Goal: Register for event/course

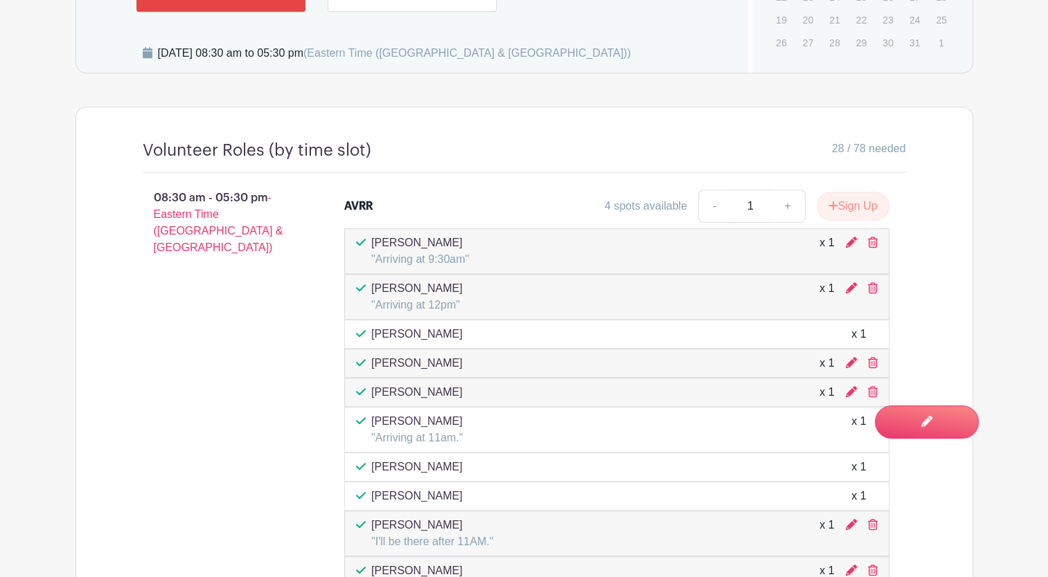
scroll to position [961, 0]
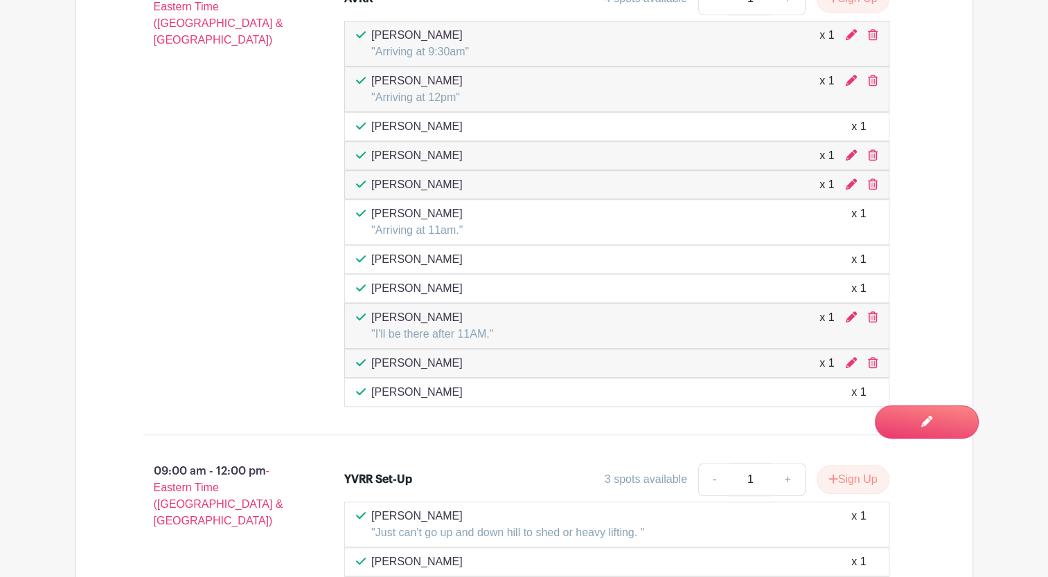
drag, startPoint x: 868, startPoint y: 361, endPoint x: 607, endPoint y: 55, distance: 402.7
click at [868, 361] on icon at bounding box center [873, 362] width 10 height 11
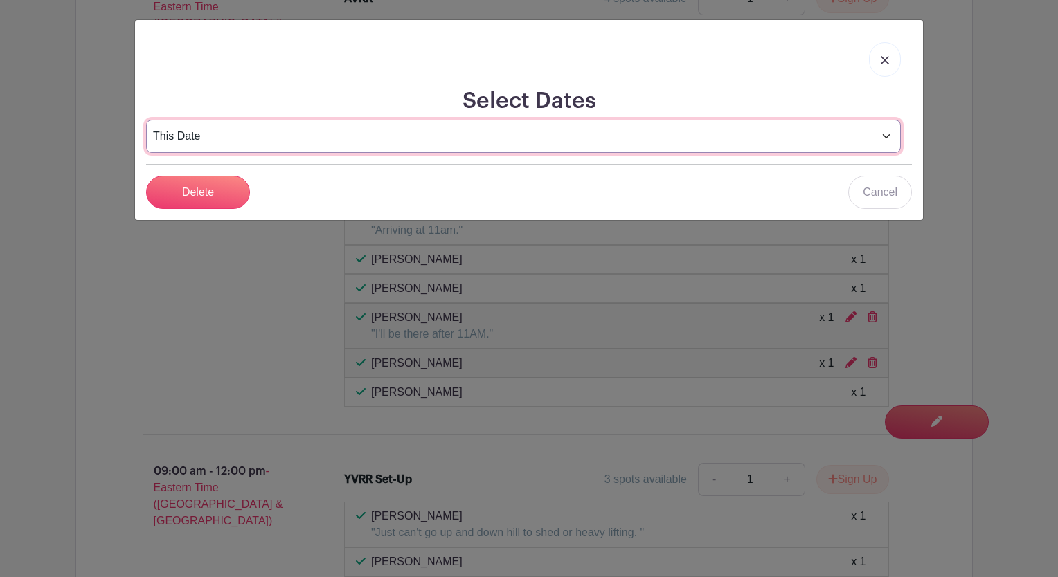
click at [308, 131] on select "This Date Select Dates" at bounding box center [523, 136] width 755 height 33
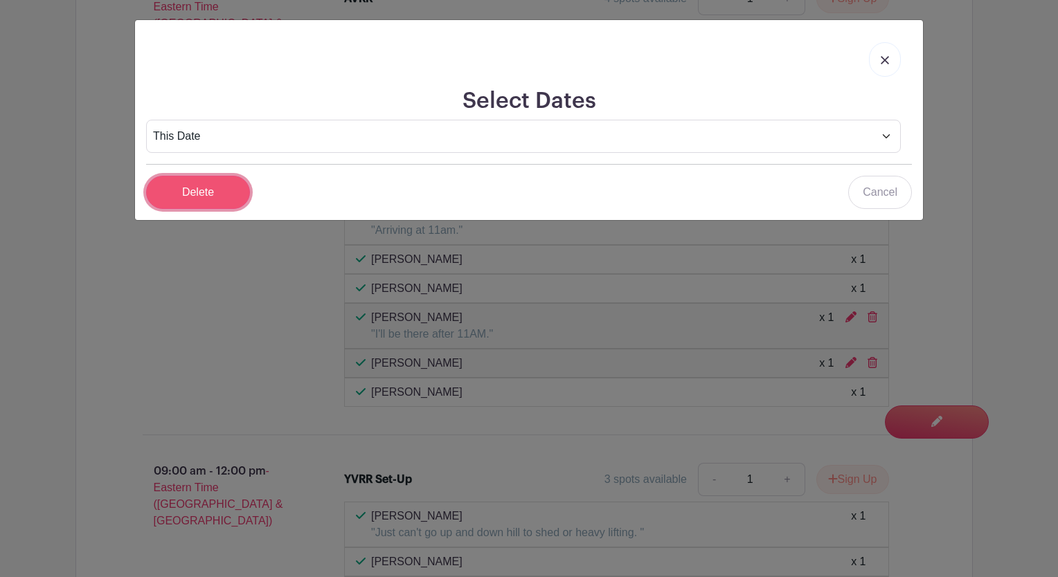
click at [215, 183] on input "Delete" at bounding box center [198, 192] width 104 height 33
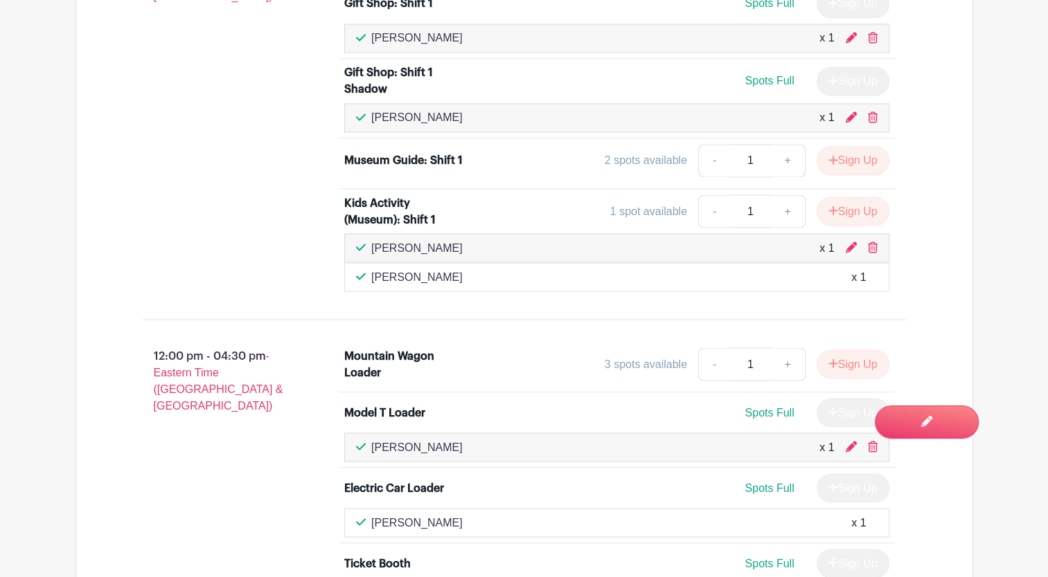
scroll to position [2484, 0]
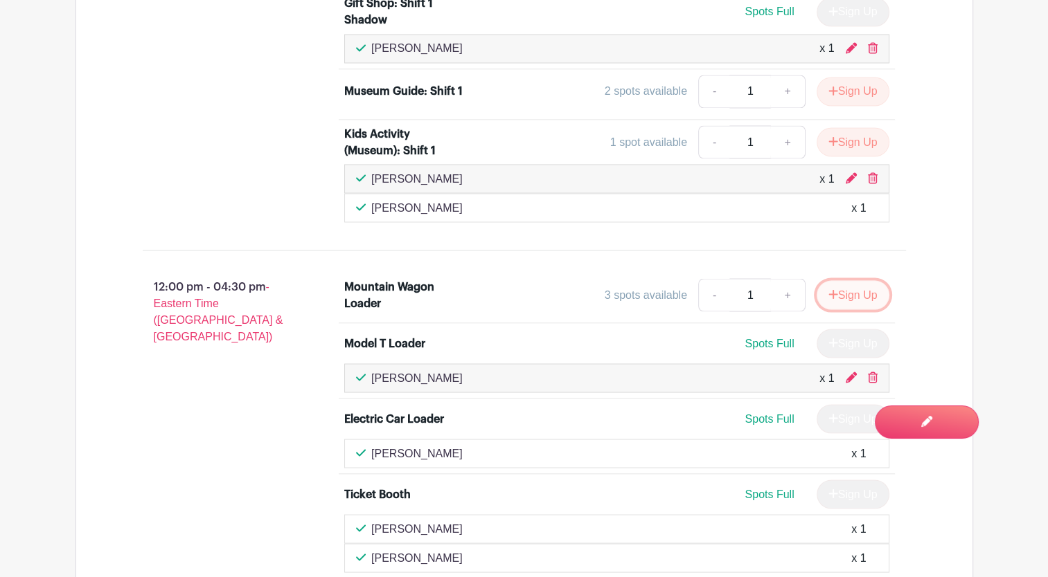
click at [845, 280] on button "Sign Up" at bounding box center [852, 294] width 73 height 29
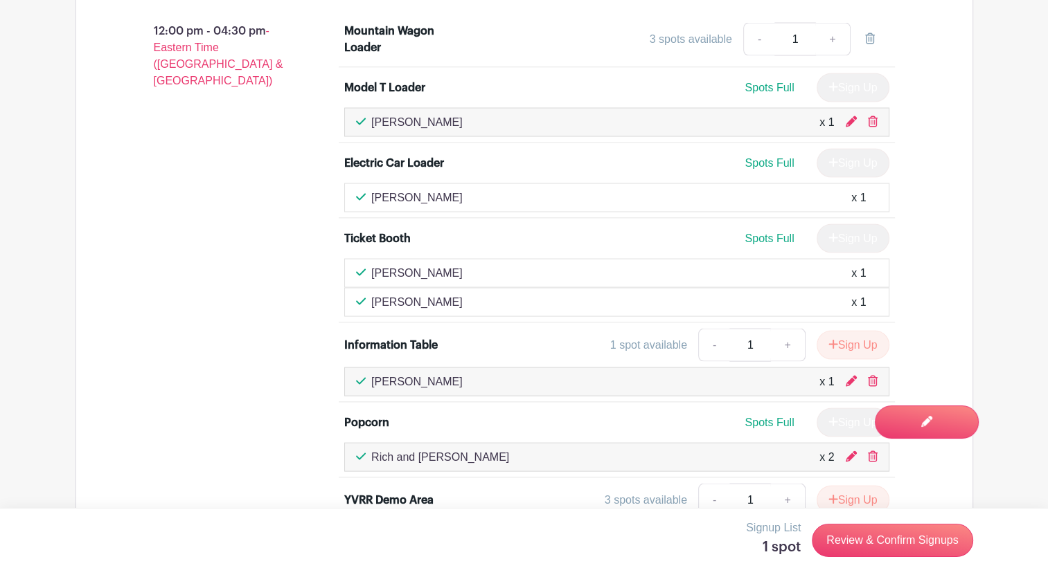
scroll to position [2761, 0]
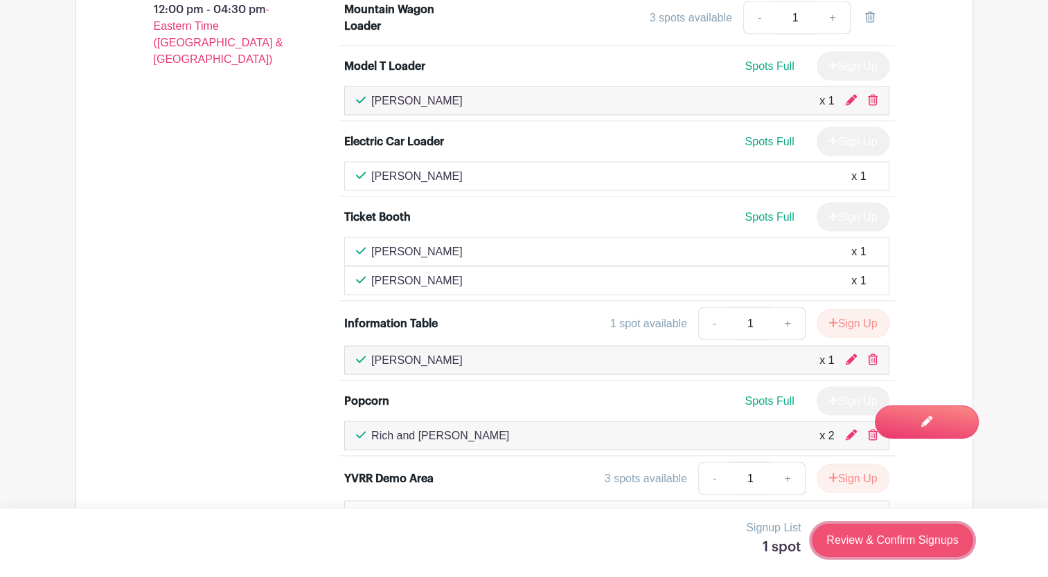
click at [915, 544] on link "Review & Confirm Signups" at bounding box center [891, 540] width 161 height 33
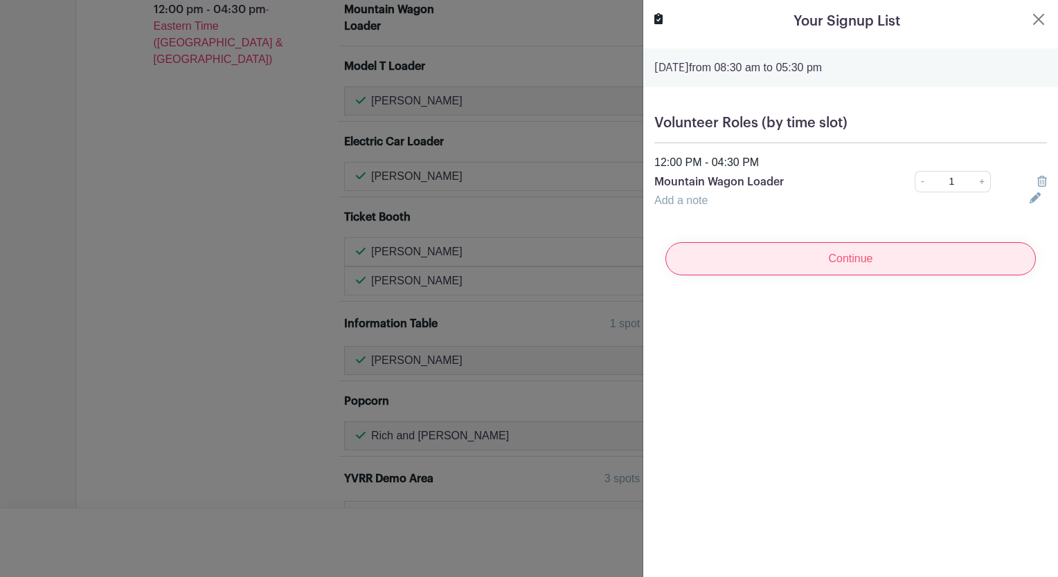
click at [795, 265] on input "Continue" at bounding box center [850, 258] width 370 height 33
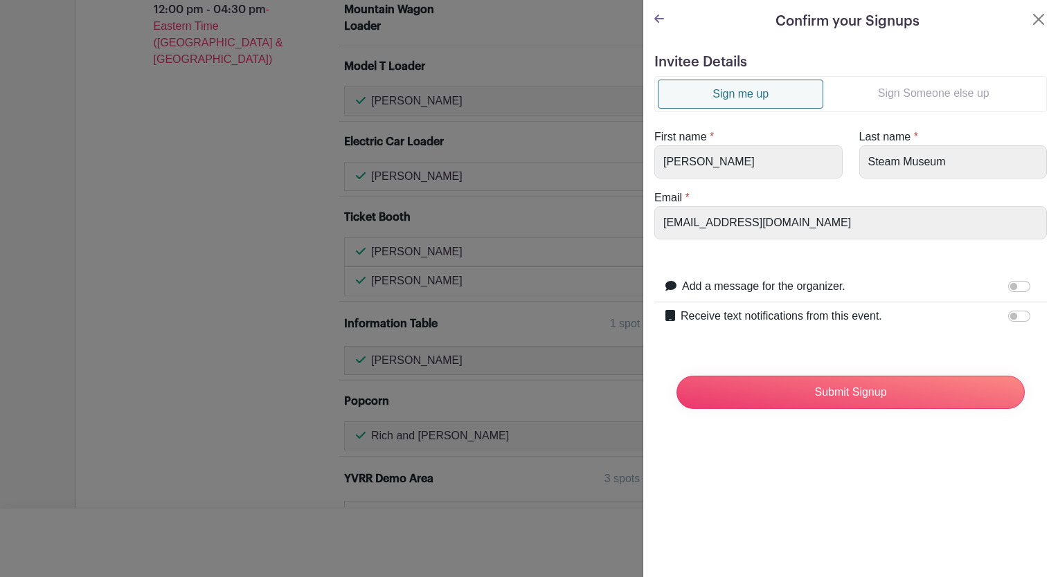
click at [886, 81] on link "Sign Someone else up" at bounding box center [933, 94] width 220 height 28
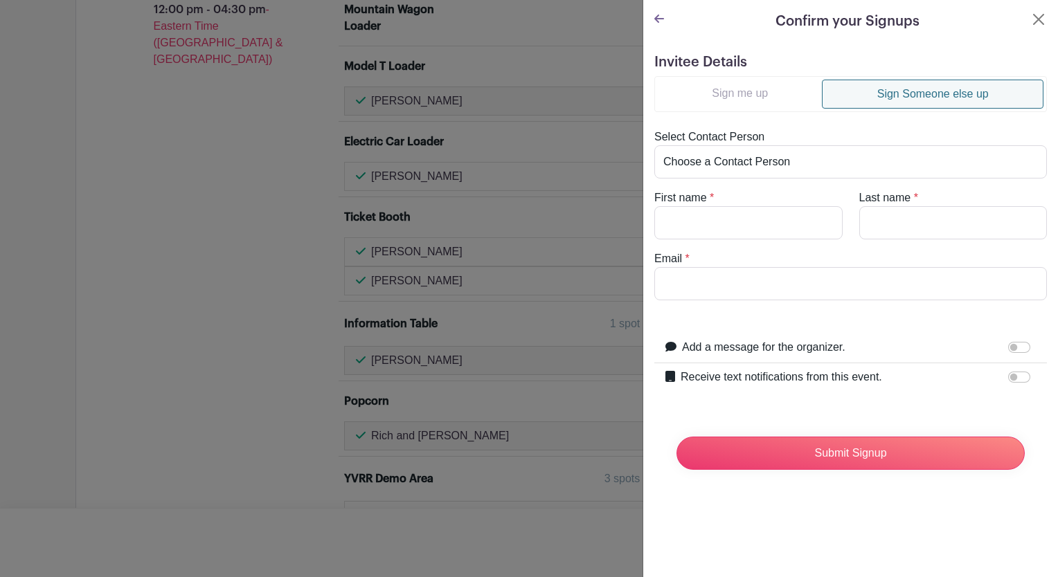
click at [892, 96] on link "Sign Someone else up" at bounding box center [933, 94] width 222 height 29
click at [809, 159] on select "Choose a Contact Person [PERSON_NAME] ([EMAIL_ADDRESS][DOMAIN_NAME]) [PERSON_NA…" at bounding box center [850, 161] width 393 height 33
select select "[PERSON_NAME][EMAIL_ADDRESS][DOMAIN_NAME]"
type input "[PERSON_NAME]"
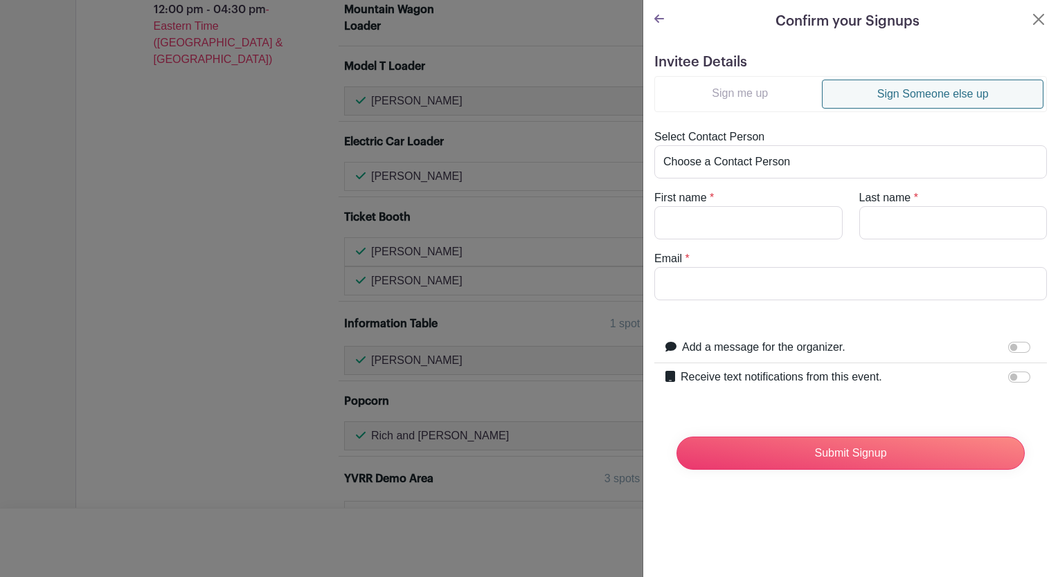
type input "[PERSON_NAME][EMAIL_ADDRESS][DOMAIN_NAME]"
click at [72, 381] on div at bounding box center [529, 288] width 1058 height 577
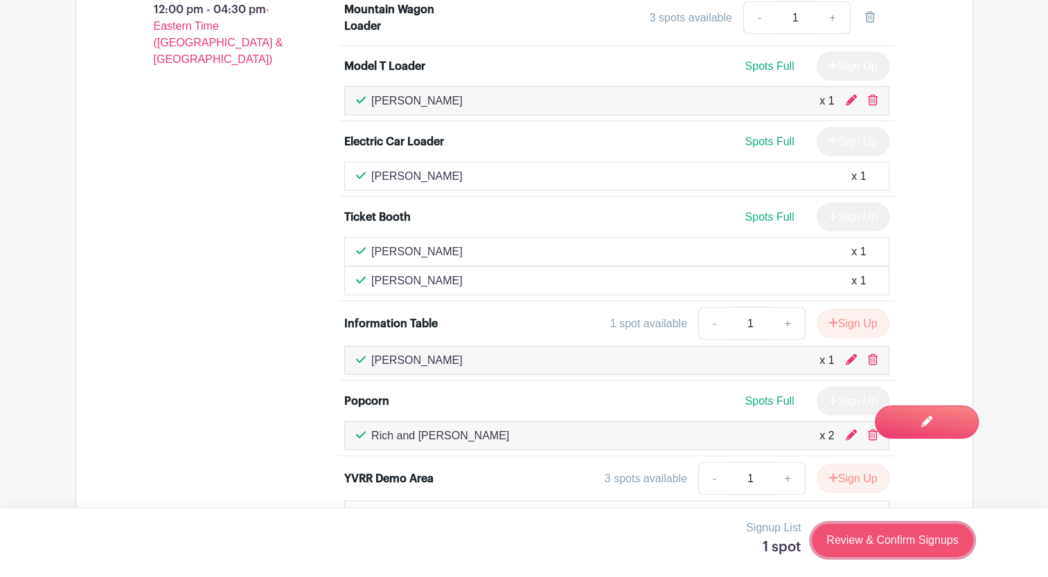
click at [897, 547] on link "Review & Confirm Signups" at bounding box center [891, 540] width 161 height 33
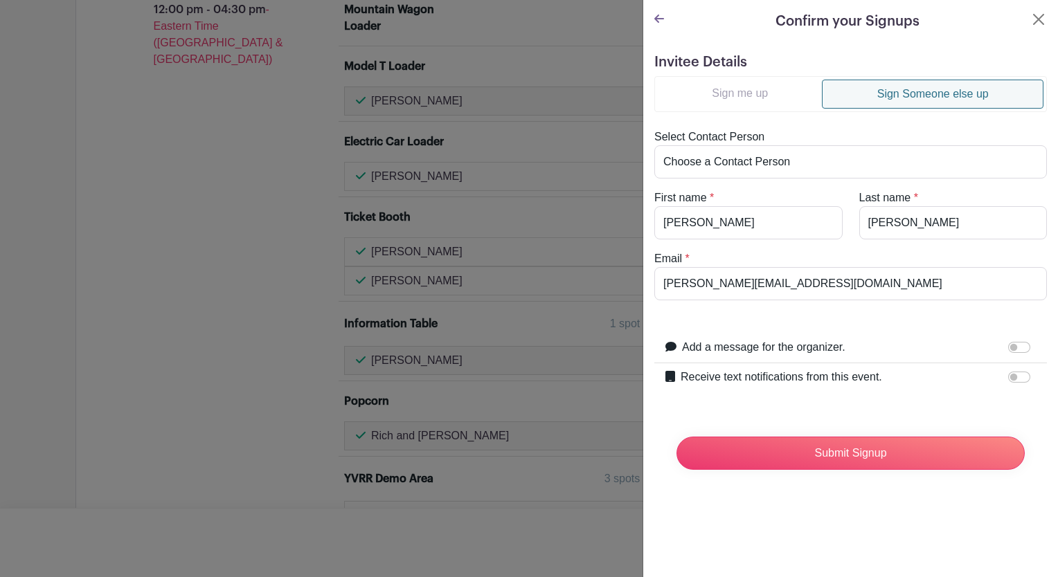
click at [931, 140] on div "Select Contact Person Choose a Contact Person [PERSON_NAME] ([EMAIL_ADDRESS][DO…" at bounding box center [850, 154] width 409 height 50
click at [914, 166] on select "Choose a Contact Person [PERSON_NAME] ([EMAIL_ADDRESS][DOMAIN_NAME]) [PERSON_NA…" at bounding box center [850, 161] width 393 height 33
click at [908, 162] on select "Choose a Contact Person [PERSON_NAME] ([EMAIL_ADDRESS][DOMAIN_NAME]) [PERSON_NA…" at bounding box center [850, 161] width 393 height 33
drag, startPoint x: 908, startPoint y: 162, endPoint x: 809, endPoint y: 161, distance: 99.7
click at [817, 162] on select "Choose a Contact Person [PERSON_NAME] ([EMAIL_ADDRESS][DOMAIN_NAME]) [PERSON_NA…" at bounding box center [850, 161] width 393 height 33
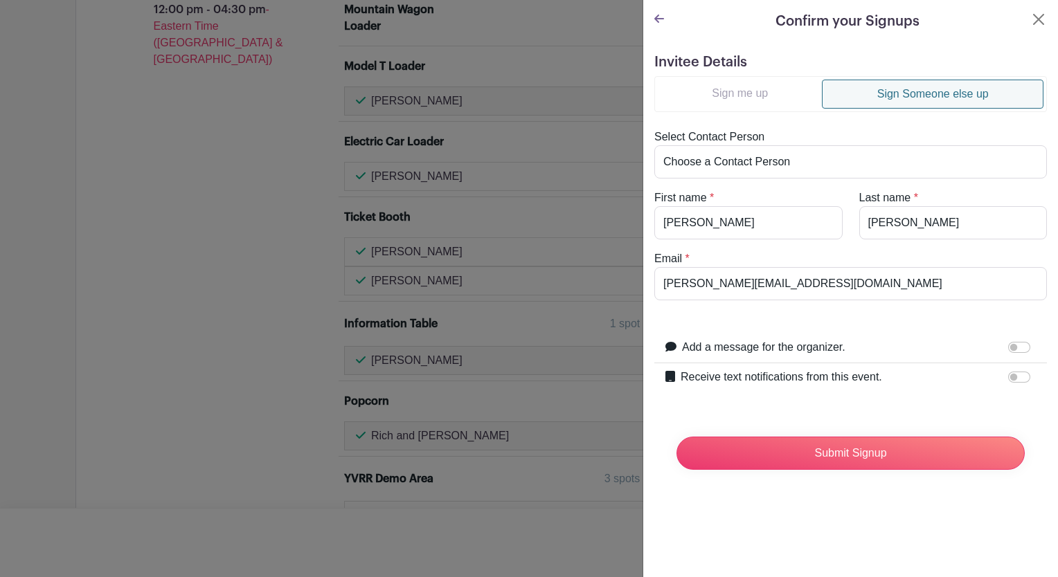
click at [729, 66] on h5 "Invitee Details" at bounding box center [850, 62] width 393 height 17
click at [748, 96] on link "Sign me up" at bounding box center [740, 94] width 164 height 28
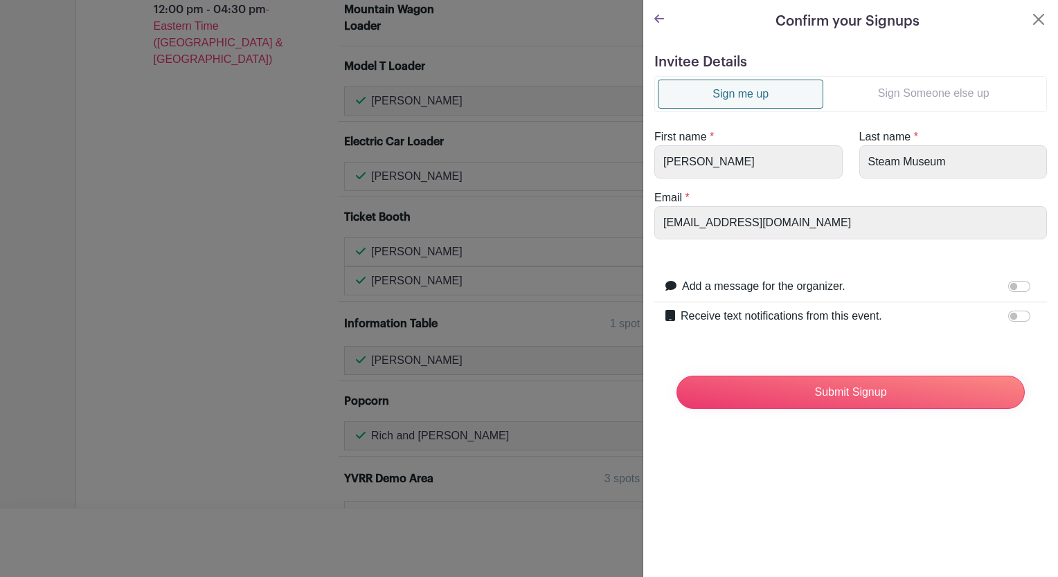
click at [908, 101] on link "Sign Someone else up" at bounding box center [933, 94] width 220 height 28
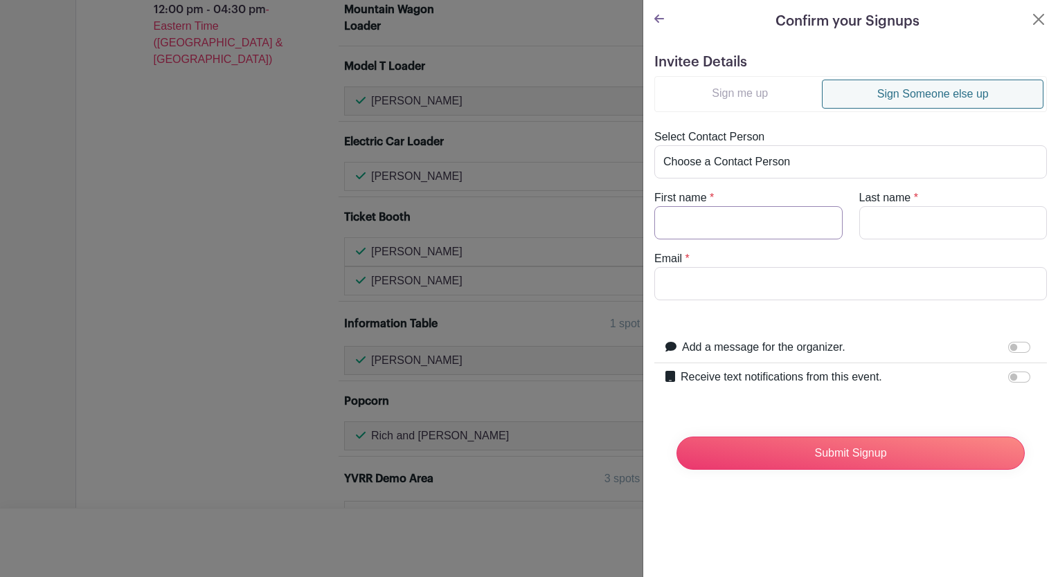
click at [740, 217] on input "First name" at bounding box center [748, 222] width 188 height 33
type input "[PERSON_NAME]"
click at [737, 280] on input "Email" at bounding box center [850, 283] width 393 height 33
paste input "[PERSON_NAME][EMAIL_ADDRESS][PERSON_NAME][DOMAIN_NAME]"
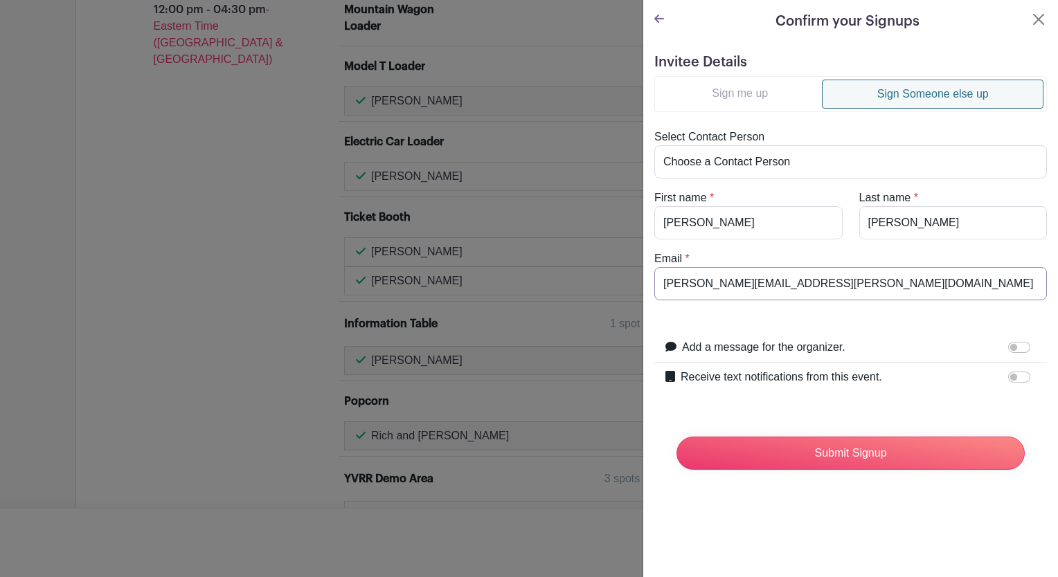
type input "[PERSON_NAME][EMAIL_ADDRESS][PERSON_NAME][DOMAIN_NAME]"
click at [859, 459] on input "Submit Signup" at bounding box center [850, 453] width 348 height 33
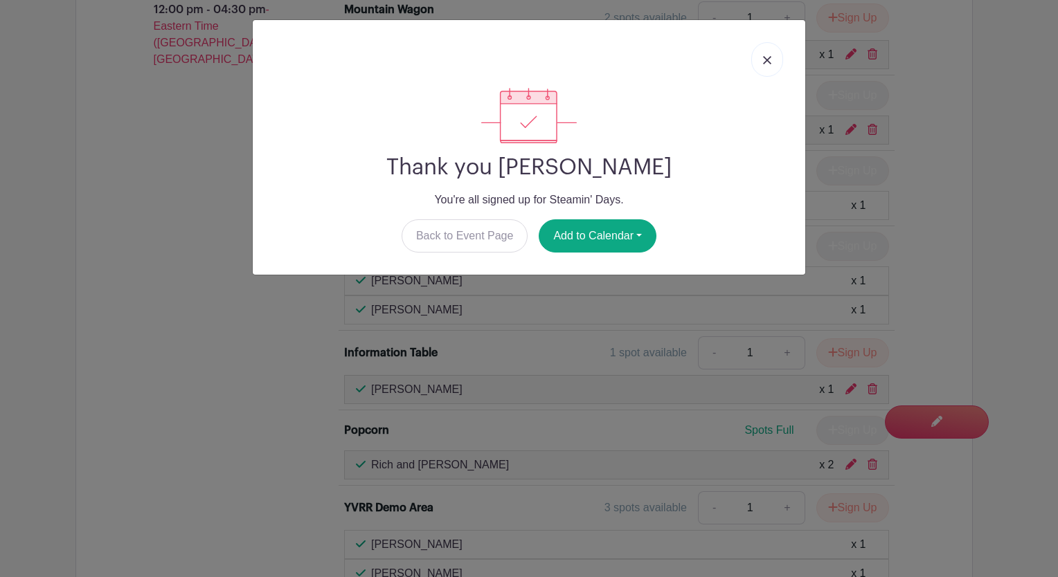
click at [766, 68] on link at bounding box center [767, 59] width 32 height 35
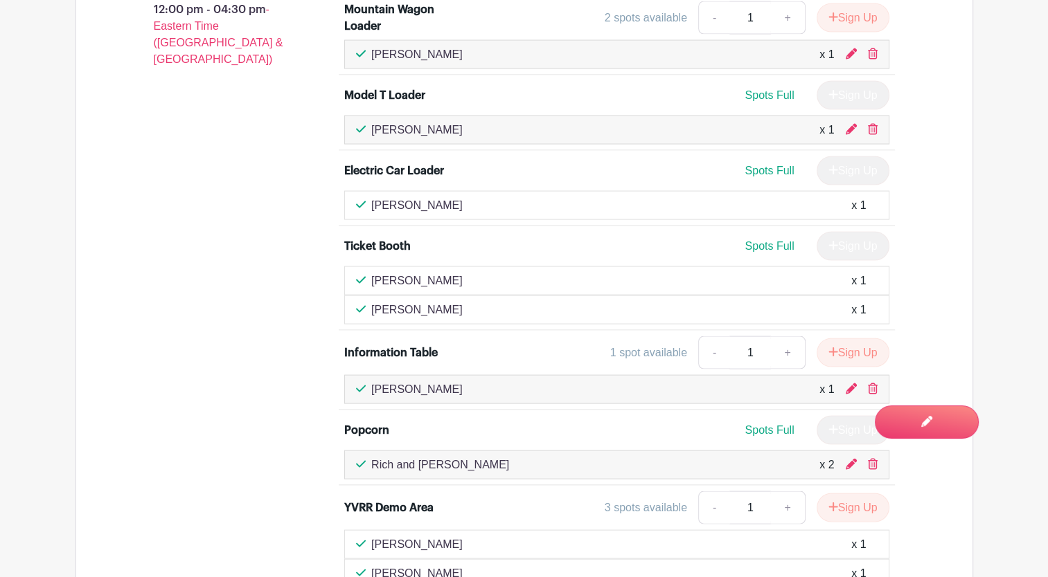
scroll to position [2830, 0]
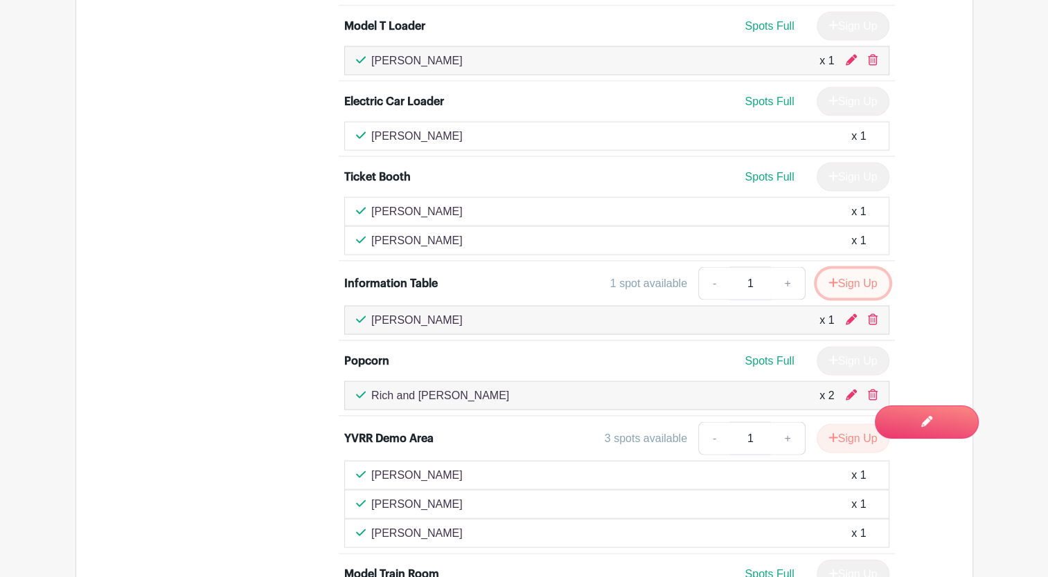
click at [839, 269] on button "Sign Up" at bounding box center [852, 283] width 73 height 29
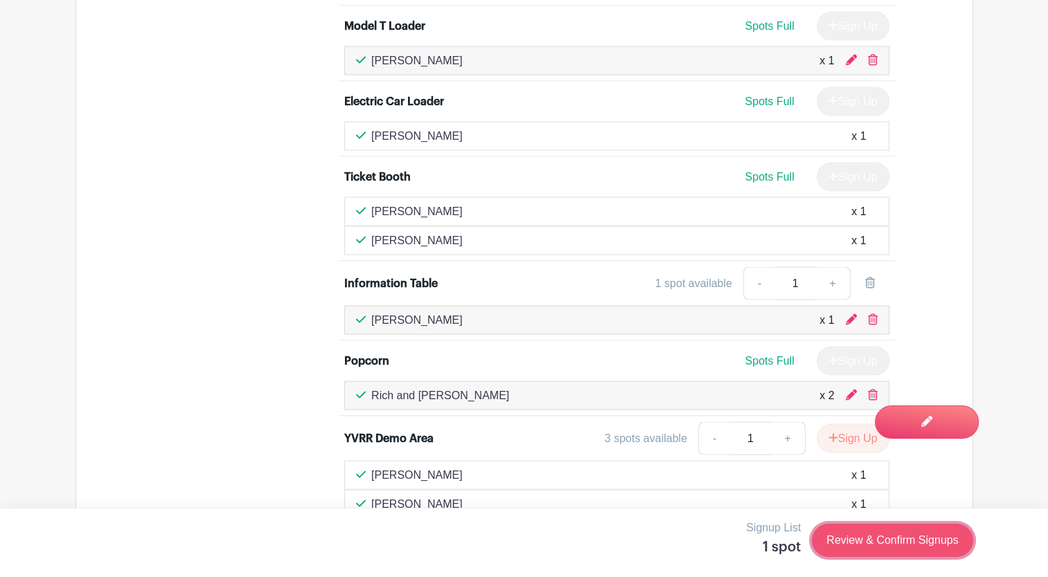
click at [868, 539] on link "Review & Confirm Signups" at bounding box center [891, 540] width 161 height 33
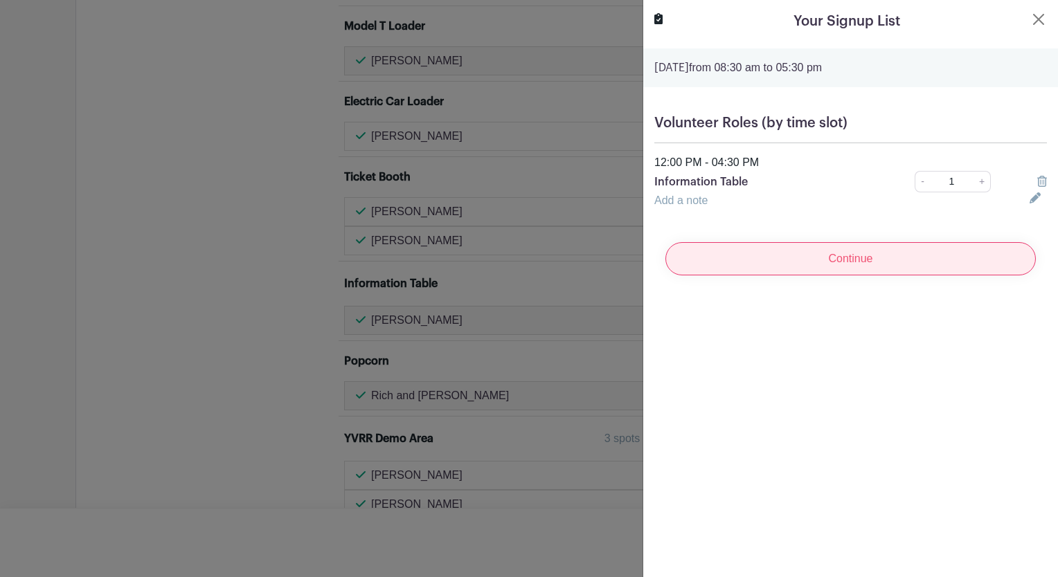
click at [834, 260] on input "Continue" at bounding box center [850, 258] width 370 height 33
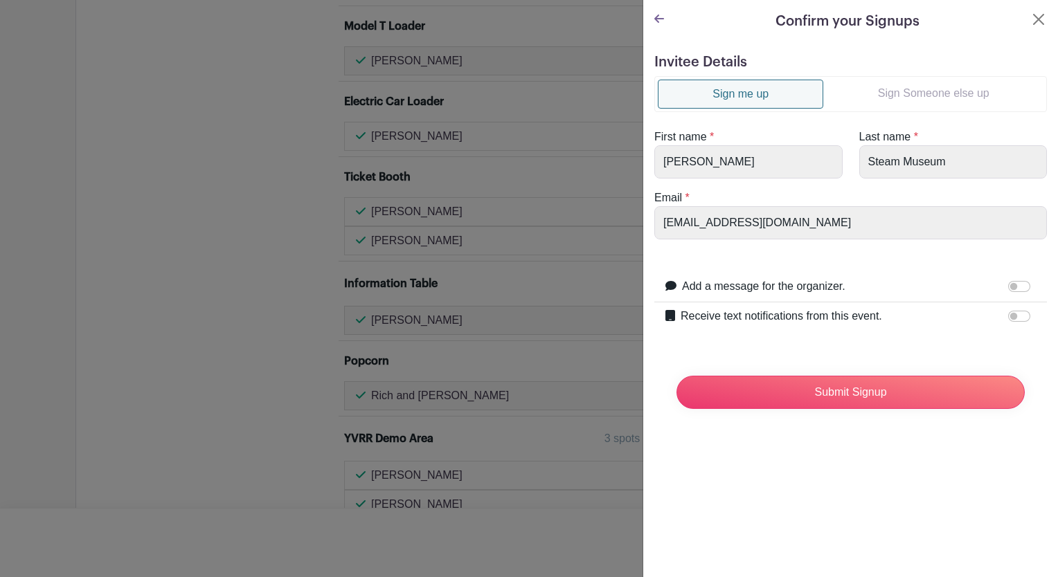
click at [926, 92] on link "Sign Someone else up" at bounding box center [933, 94] width 220 height 28
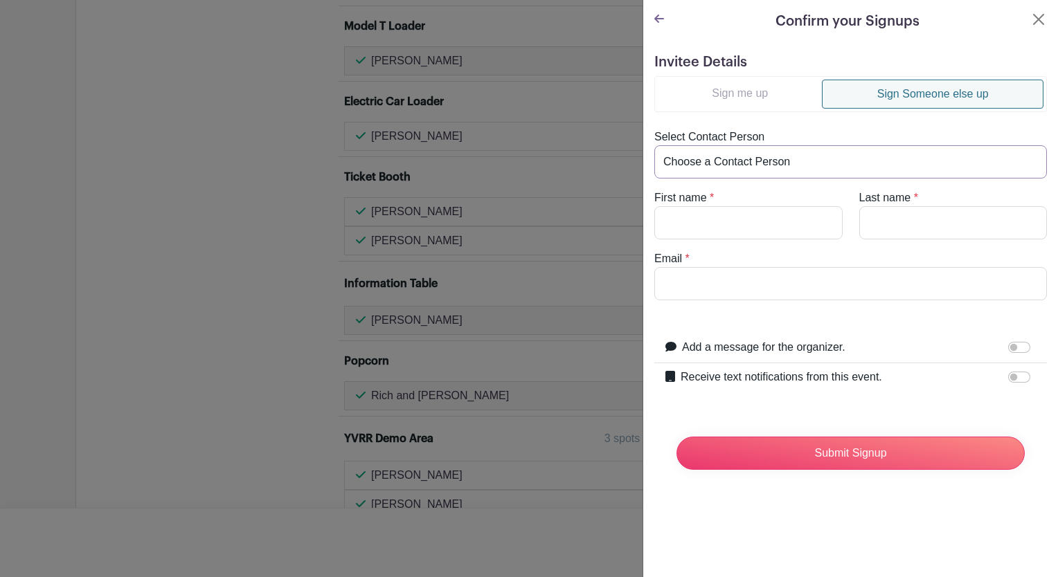
click at [775, 175] on select "Choose a Contact Person [PERSON_NAME] ([EMAIL_ADDRESS][DOMAIN_NAME]) [PERSON_NA…" at bounding box center [850, 161] width 393 height 33
select select "[EMAIL_ADDRESS][DOMAIN_NAME]"
click at [654, 145] on select "Choose a Contact Person [PERSON_NAME] ([EMAIL_ADDRESS][DOMAIN_NAME]) [PERSON_NA…" at bounding box center [850, 161] width 393 height 33
type input "[PERSON_NAME]"
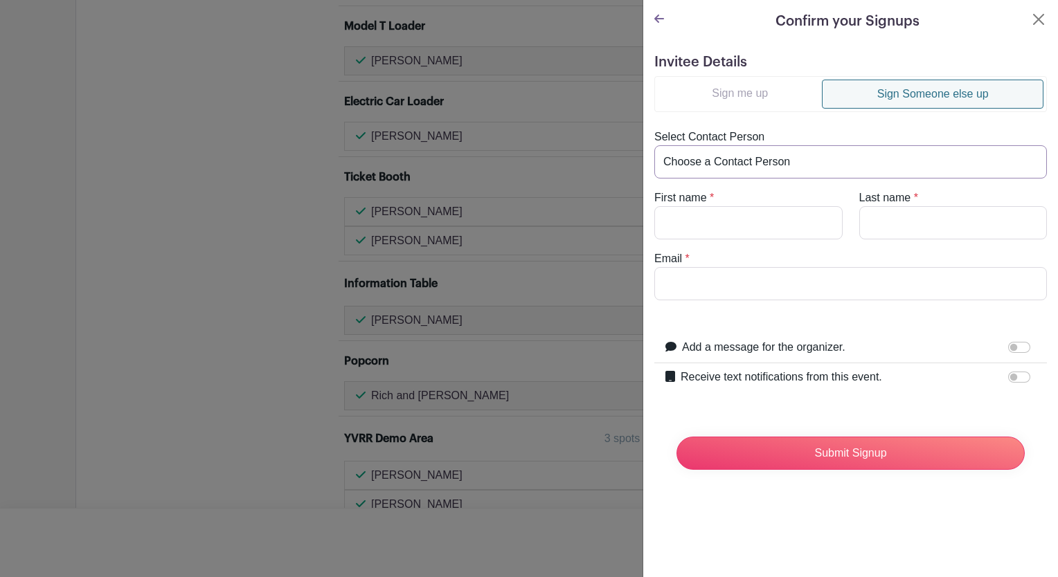
type input "[EMAIL_ADDRESS][DOMAIN_NAME]"
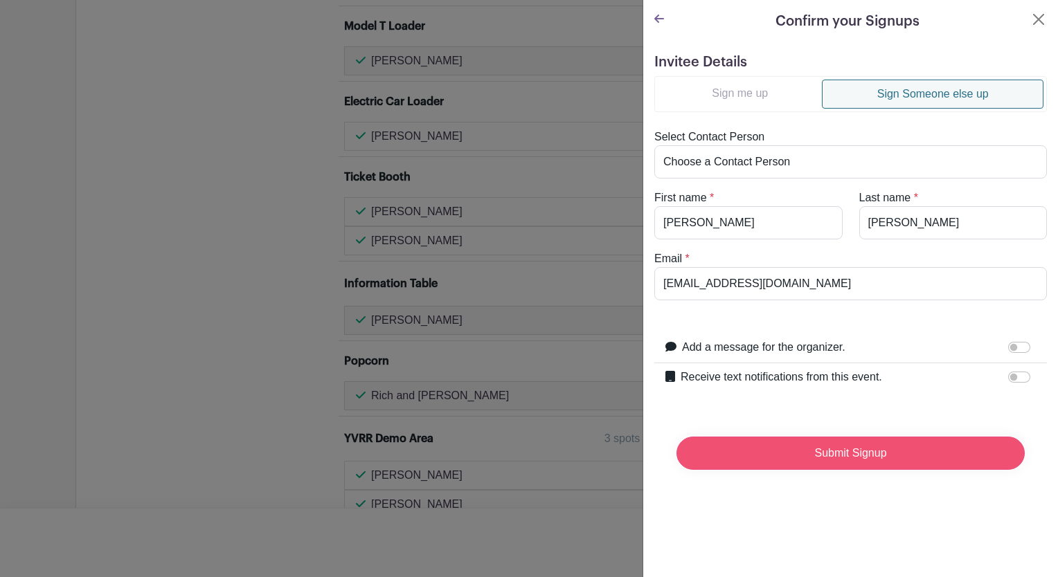
click at [848, 454] on input "Submit Signup" at bounding box center [850, 453] width 348 height 33
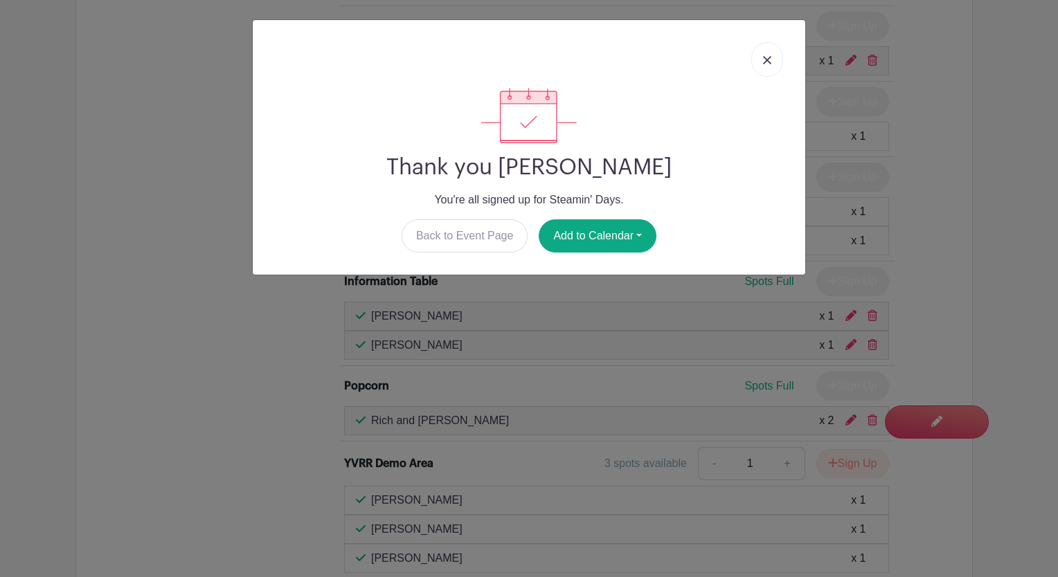
click at [772, 60] on link at bounding box center [767, 59] width 32 height 35
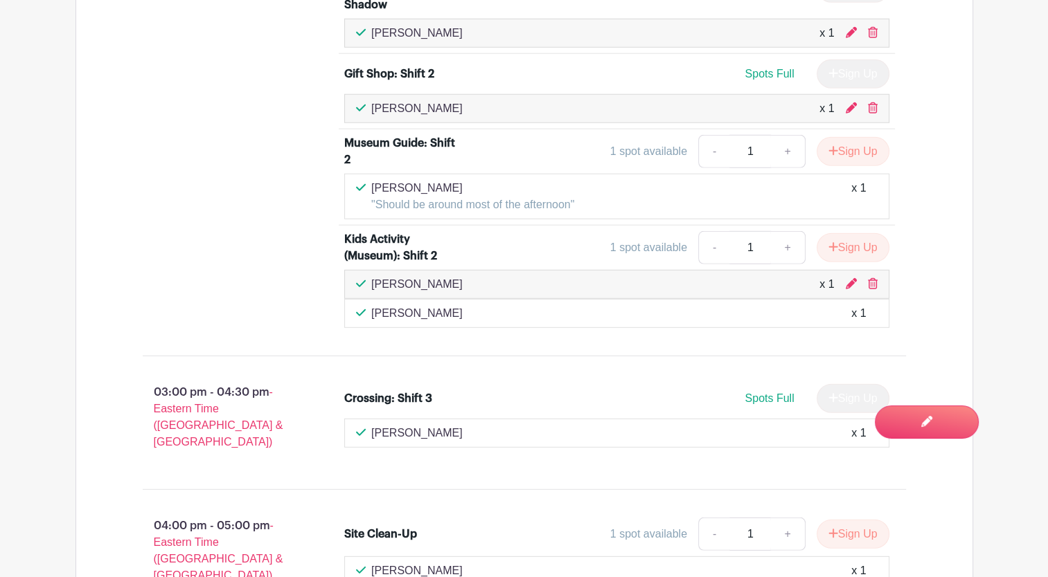
scroll to position [4102, 0]
